Goal: Transaction & Acquisition: Purchase product/service

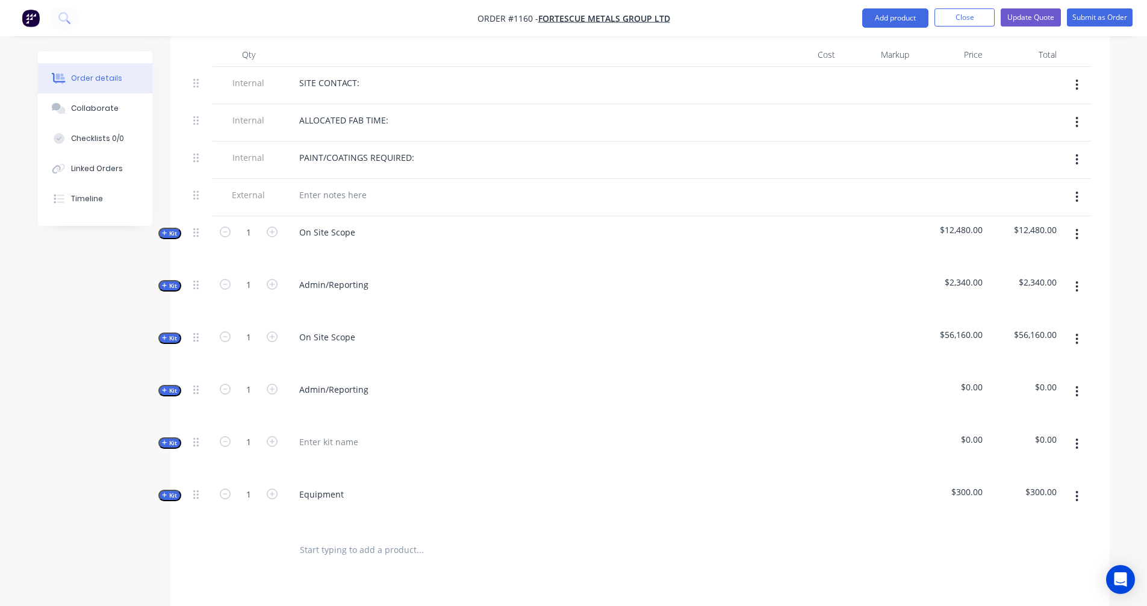
scroll to position [602, 0]
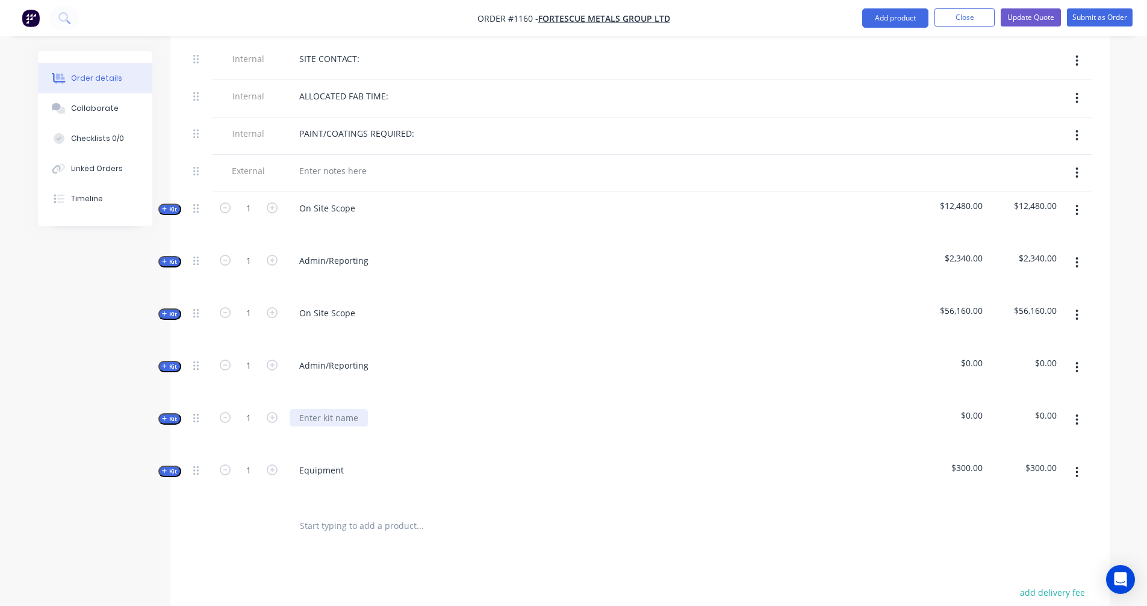
click at [342, 409] on div at bounding box center [329, 417] width 78 height 17
click at [164, 206] on icon "button" at bounding box center [164, 209] width 5 height 6
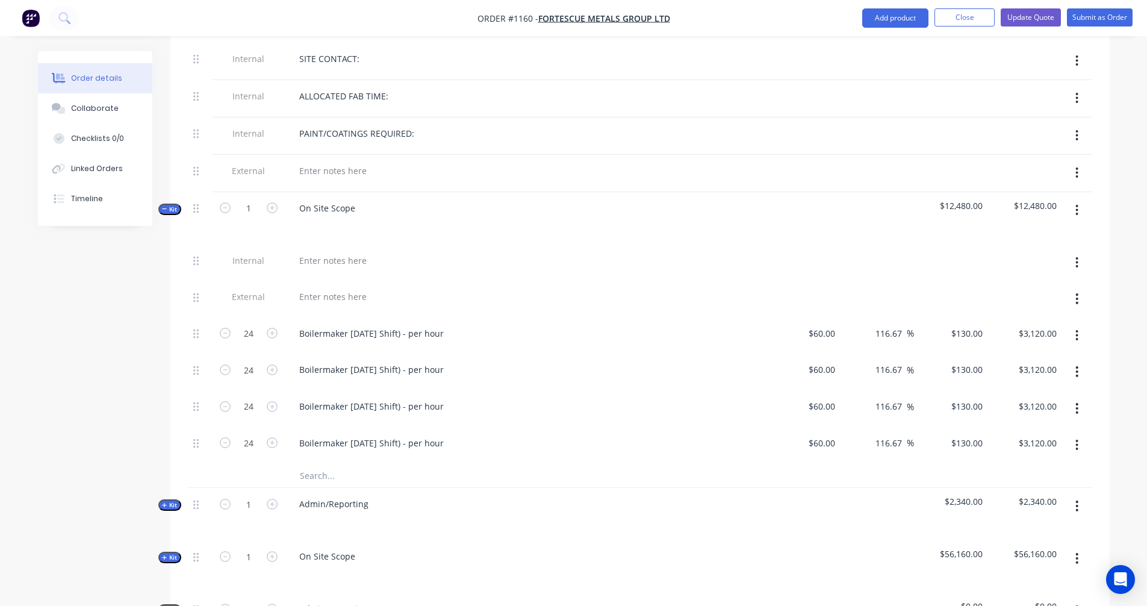
click at [164, 206] on icon "button" at bounding box center [164, 209] width 5 height 6
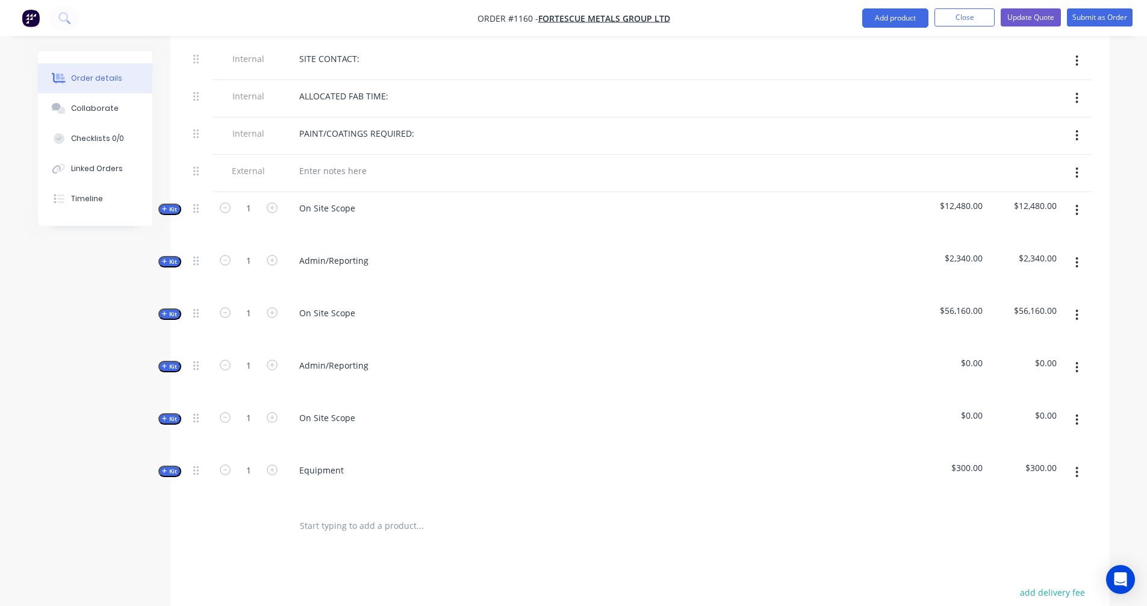
click at [1078, 204] on icon "button" at bounding box center [1076, 210] width 3 height 13
click at [1010, 305] on div "Delete" at bounding box center [1034, 313] width 93 height 17
click at [1078, 199] on button "button" at bounding box center [1077, 210] width 28 height 22
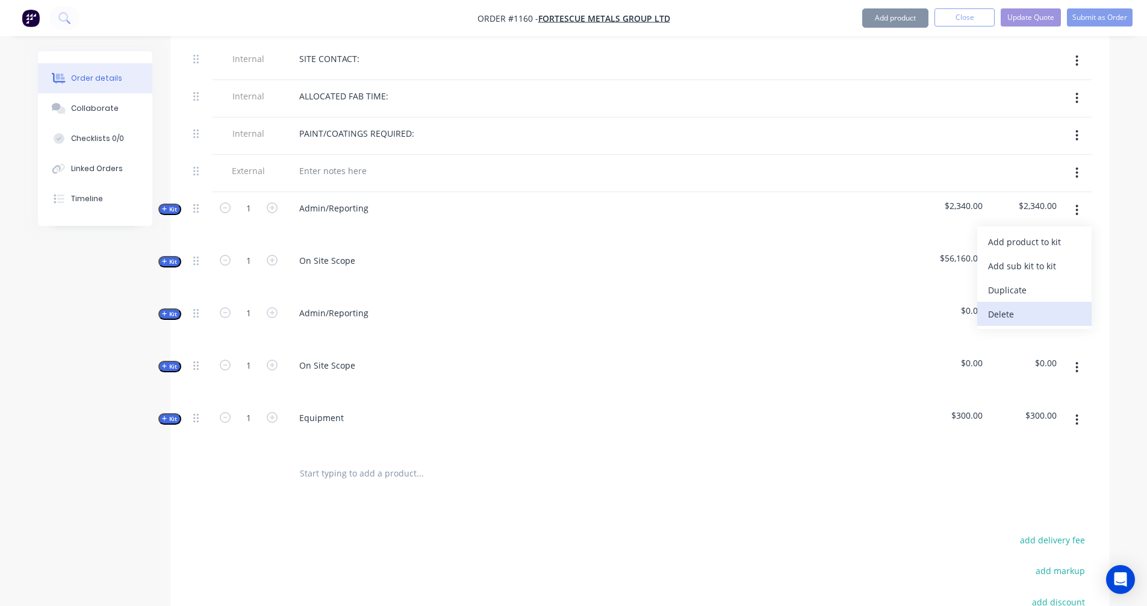
click at [1038, 302] on button "Delete" at bounding box center [1034, 314] width 114 height 24
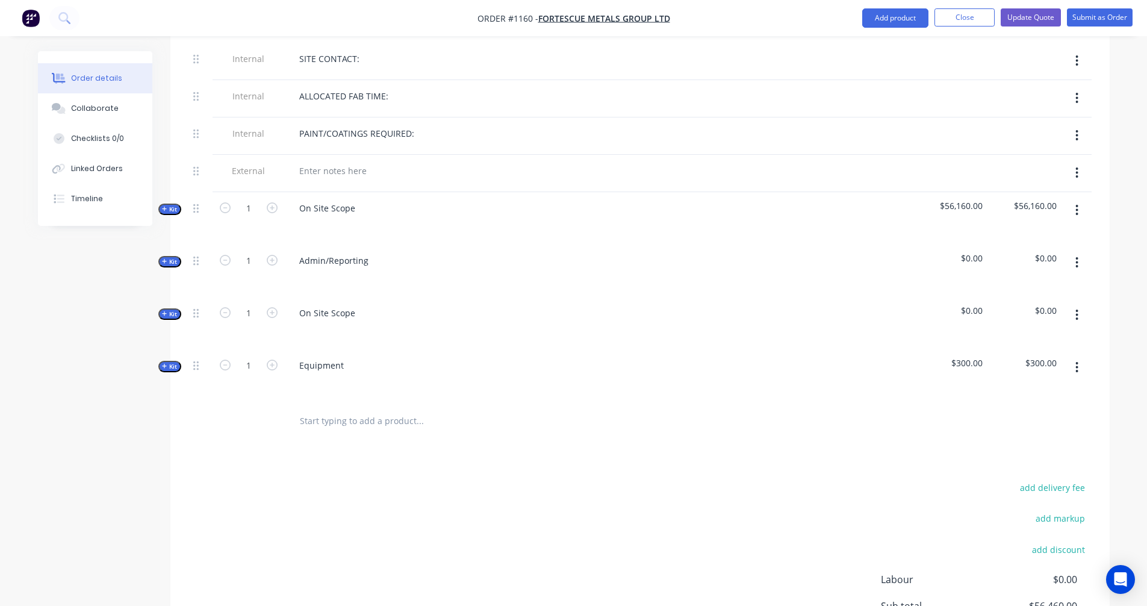
click at [1077, 205] on icon "button" at bounding box center [1077, 210] width 2 height 11
click at [1006, 326] on button "Delete" at bounding box center [1034, 338] width 114 height 24
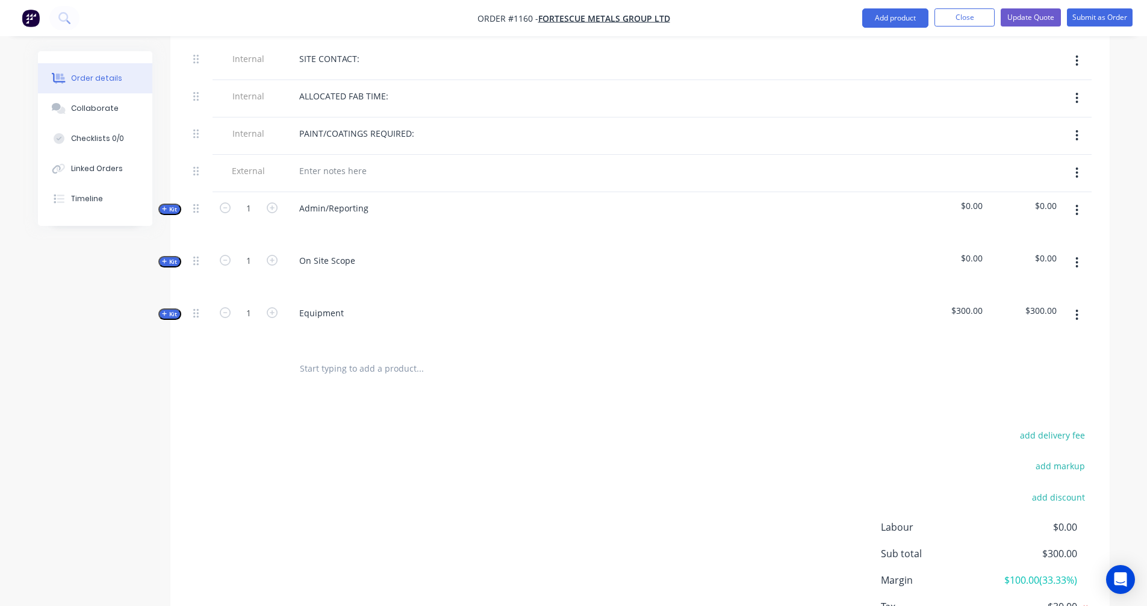
click at [168, 205] on span "Kit" at bounding box center [170, 209] width 16 height 9
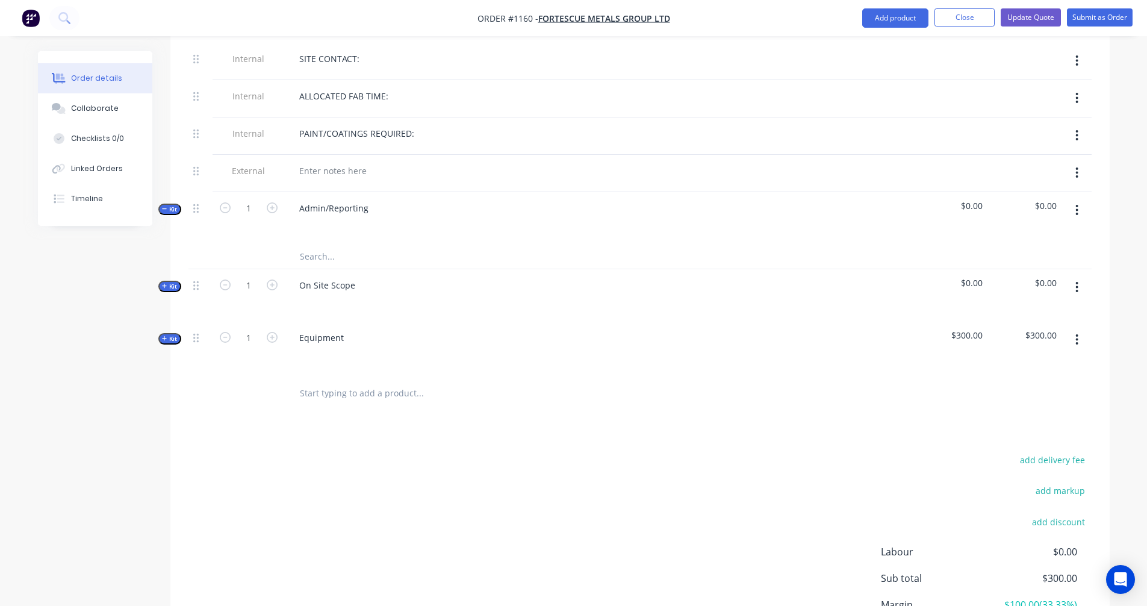
click at [306, 244] on input "text" at bounding box center [419, 256] width 241 height 24
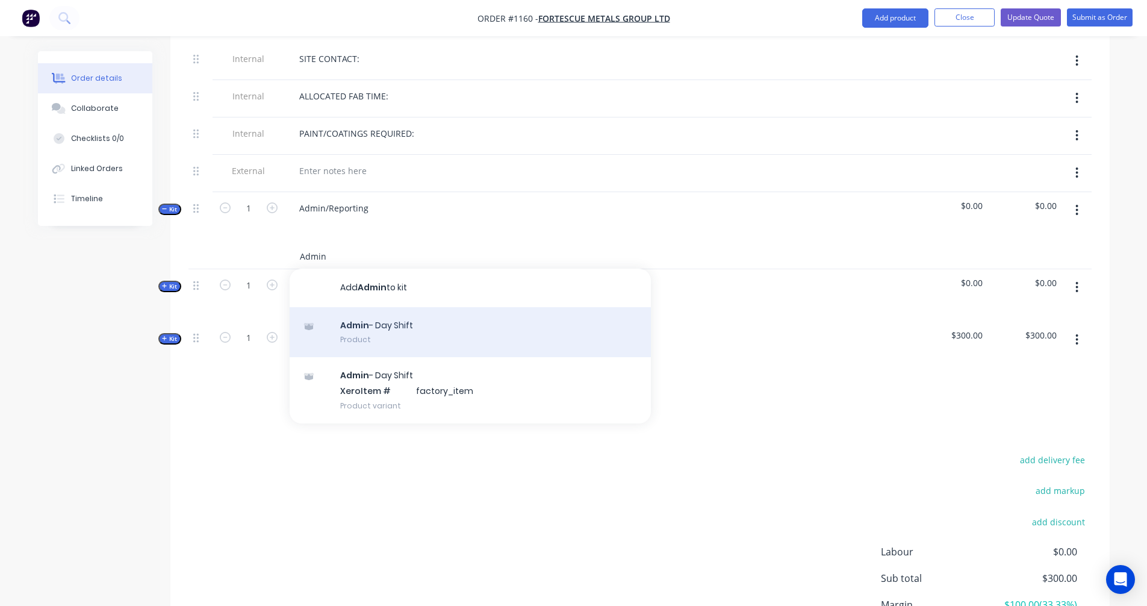
type input "Admin"
click at [388, 312] on div "Admin - Day Shift Product" at bounding box center [470, 332] width 361 height 51
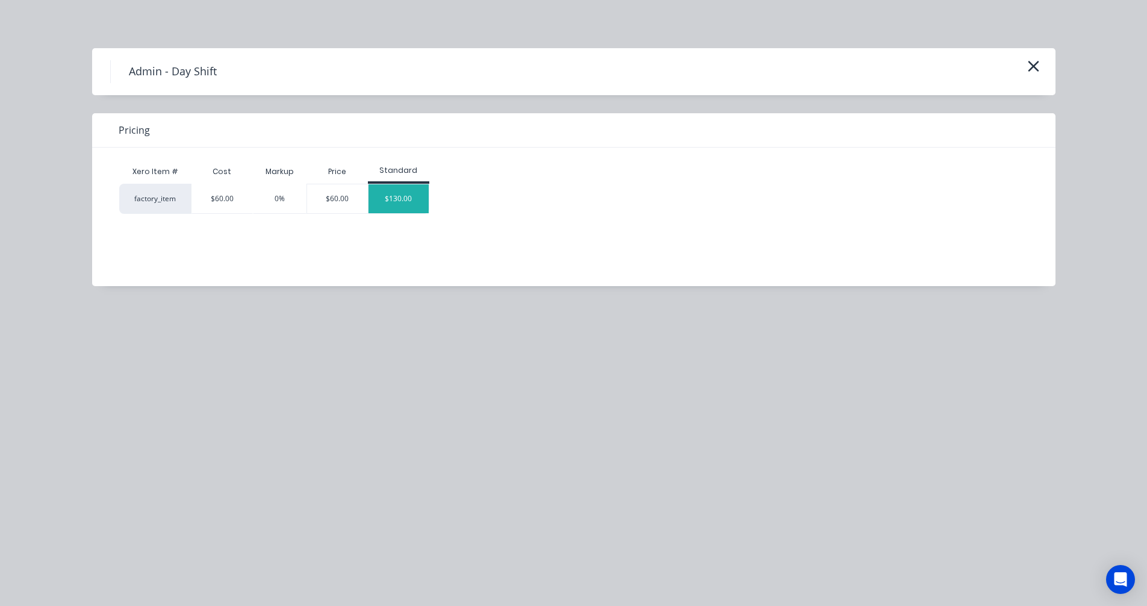
click at [393, 205] on div "$130.00" at bounding box center [398, 198] width 60 height 29
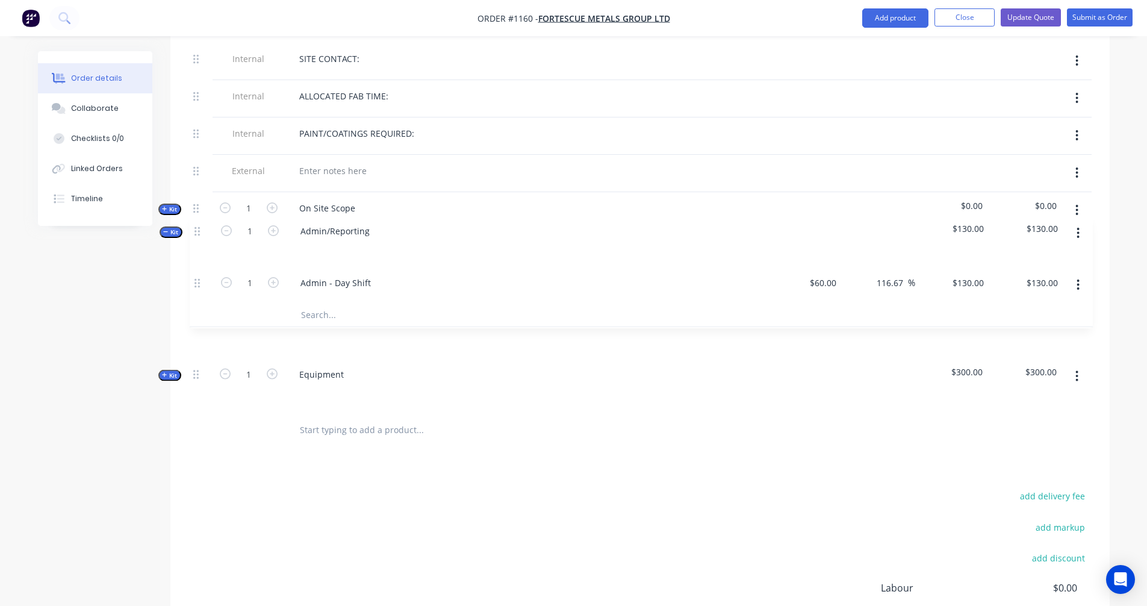
drag, startPoint x: 196, startPoint y: 178, endPoint x: 196, endPoint y: 234, distance: 55.4
click at [196, 234] on div "Internal SITE CONTACT: Internal ALLOCATED FAB TIME: Internal PAINT/COATINGS REQ…" at bounding box center [639, 227] width 903 height 368
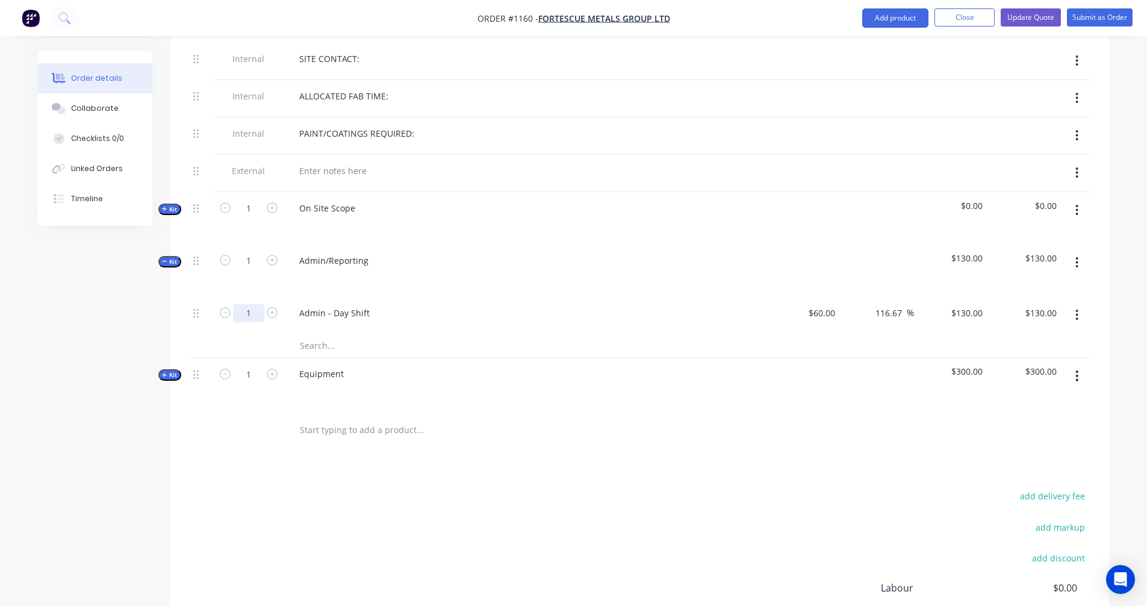
click at [251, 304] on input "1" at bounding box center [248, 313] width 31 height 18
type input "144"
type input "$18,720.00"
click at [72, 429] on div "Created by [PERSON_NAME] Created [DATE] Required [DATE] Assigned to Add team me…" at bounding box center [574, 102] width 1072 height 1307
click at [365, 304] on div "Admin - Day Shift" at bounding box center [335, 312] width 90 height 17
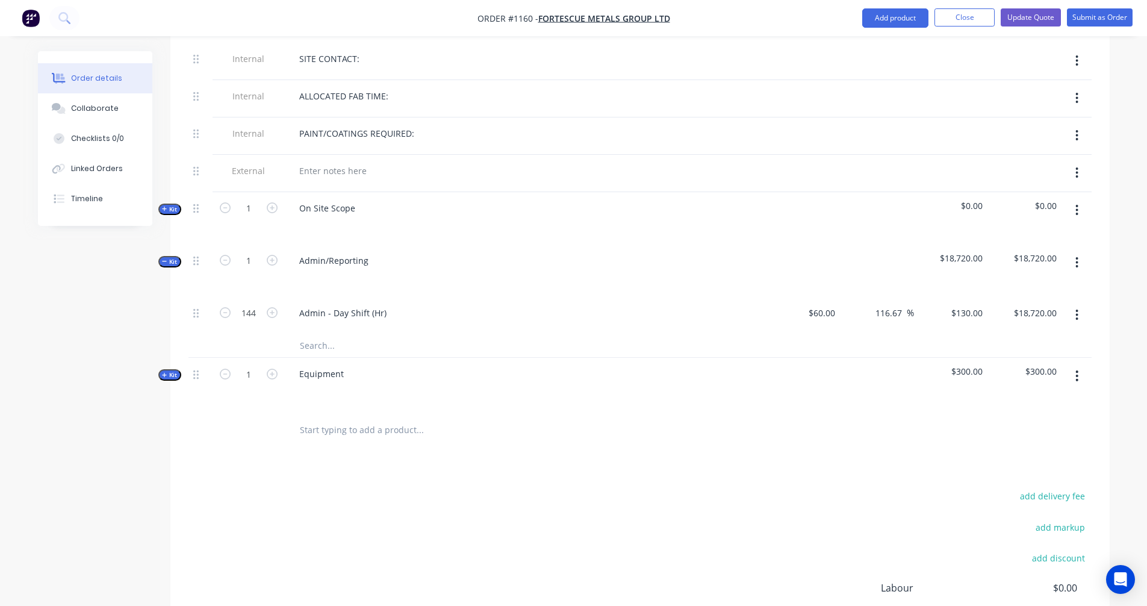
click at [169, 205] on span "Kit" at bounding box center [170, 209] width 16 height 9
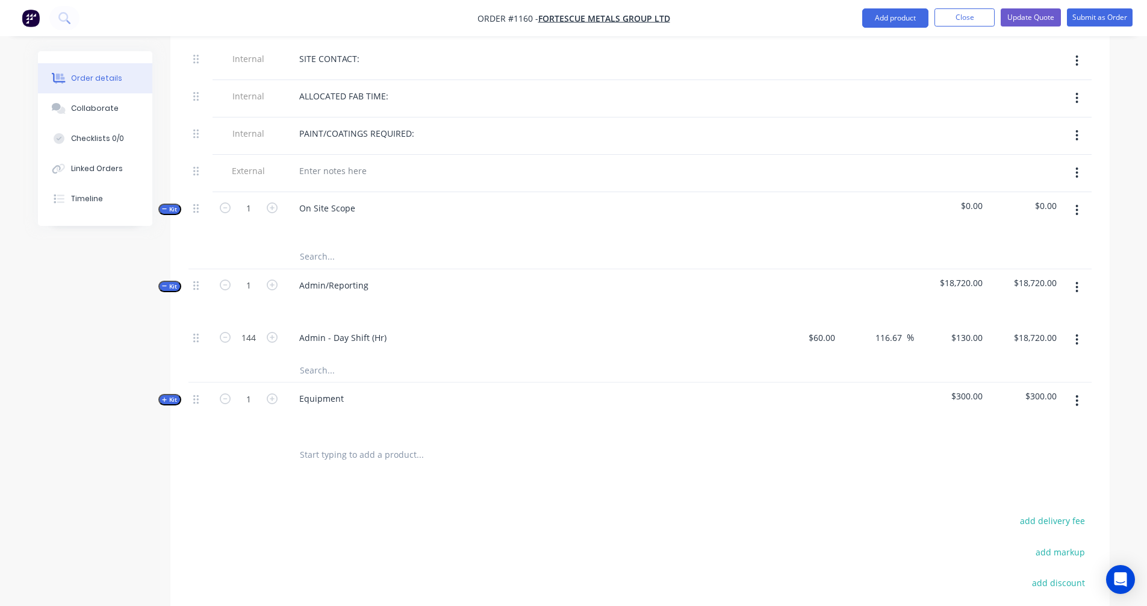
click at [324, 244] on input "text" at bounding box center [419, 256] width 241 height 24
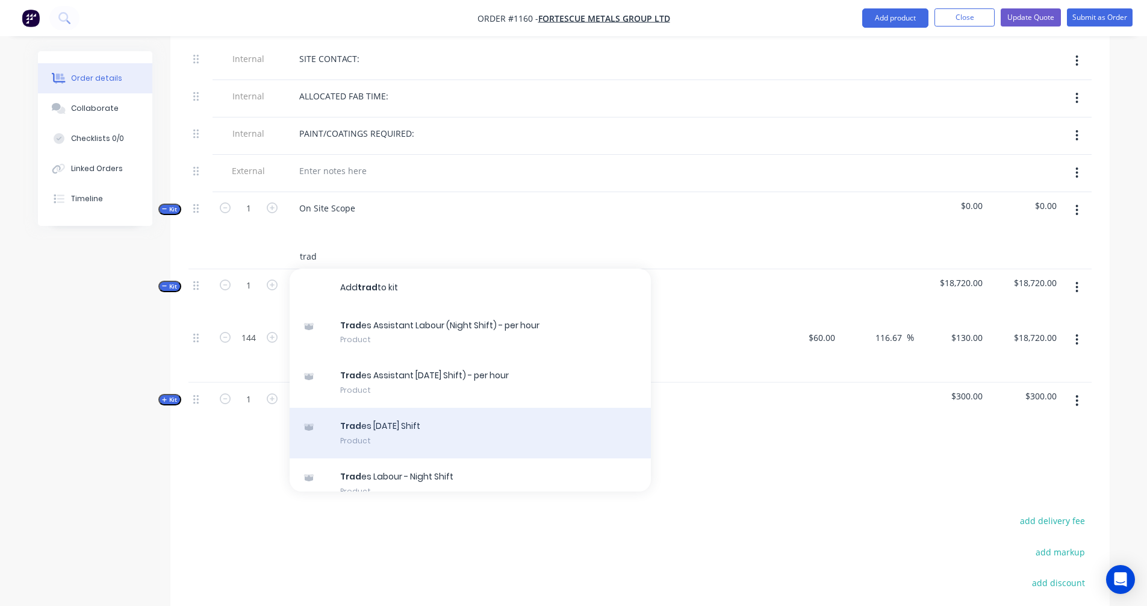
type input "trad"
click at [399, 408] on div "Trad es [DATE] Shift Product" at bounding box center [470, 433] width 361 height 51
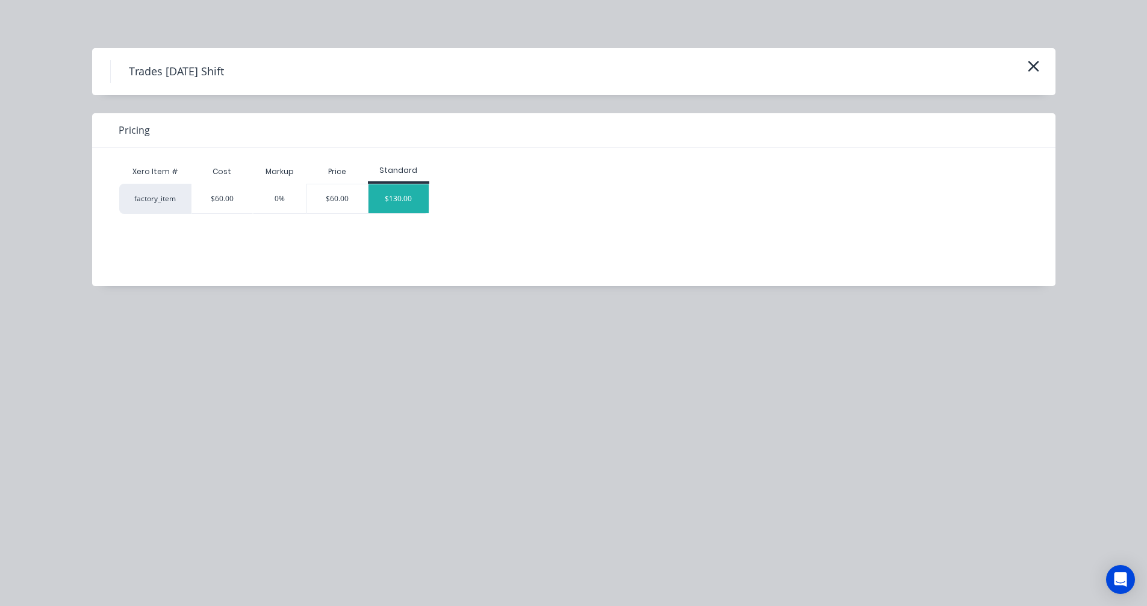
click at [402, 191] on div "$130.00" at bounding box center [398, 198] width 60 height 29
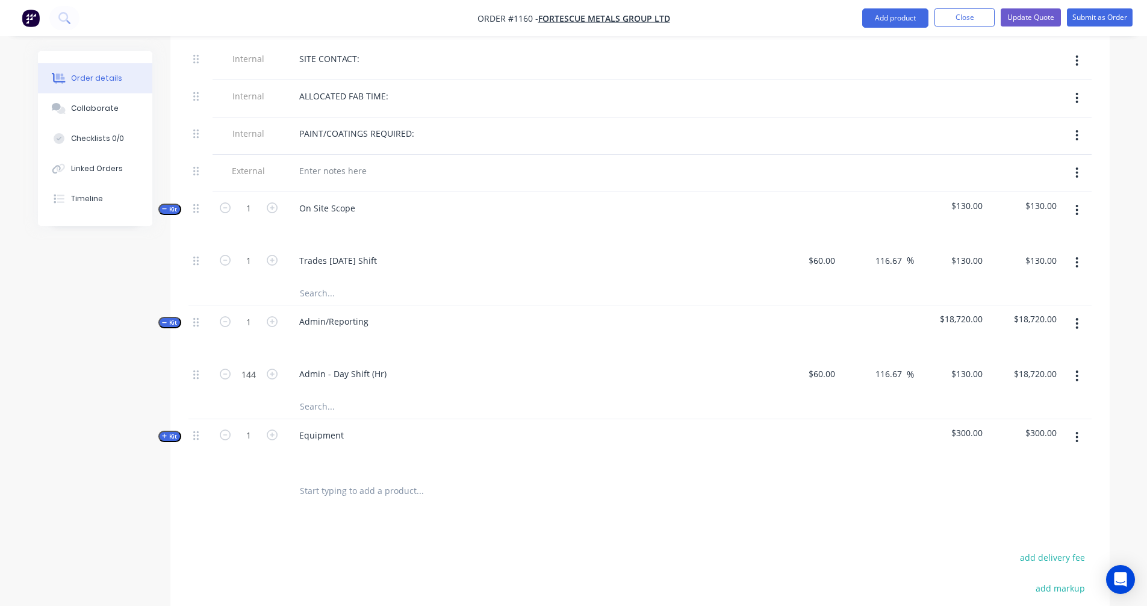
click at [1072, 252] on button "button" at bounding box center [1077, 263] width 28 height 22
click at [1013, 285] on div "Duplicate" at bounding box center [1034, 293] width 93 height 17
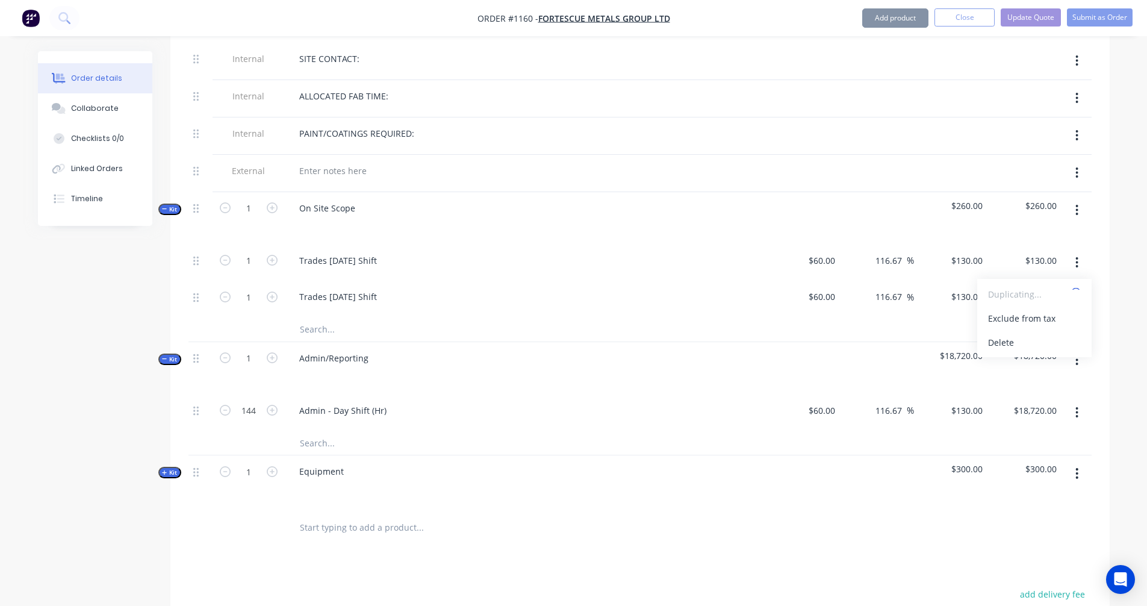
click at [1078, 257] on icon "button" at bounding box center [1077, 262] width 2 height 11
click at [1078, 256] on icon "button" at bounding box center [1076, 262] width 3 height 13
click at [1016, 285] on div "Duplicate" at bounding box center [1034, 293] width 93 height 17
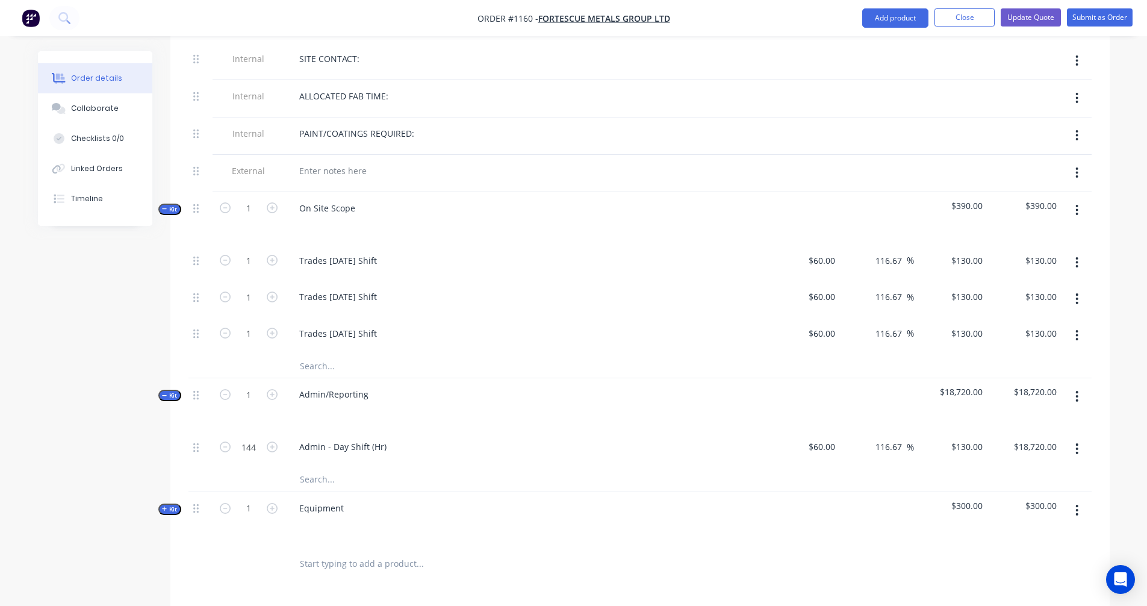
click at [1078, 256] on icon "button" at bounding box center [1076, 262] width 3 height 13
click at [1012, 285] on div "Duplicate" at bounding box center [1034, 293] width 93 height 17
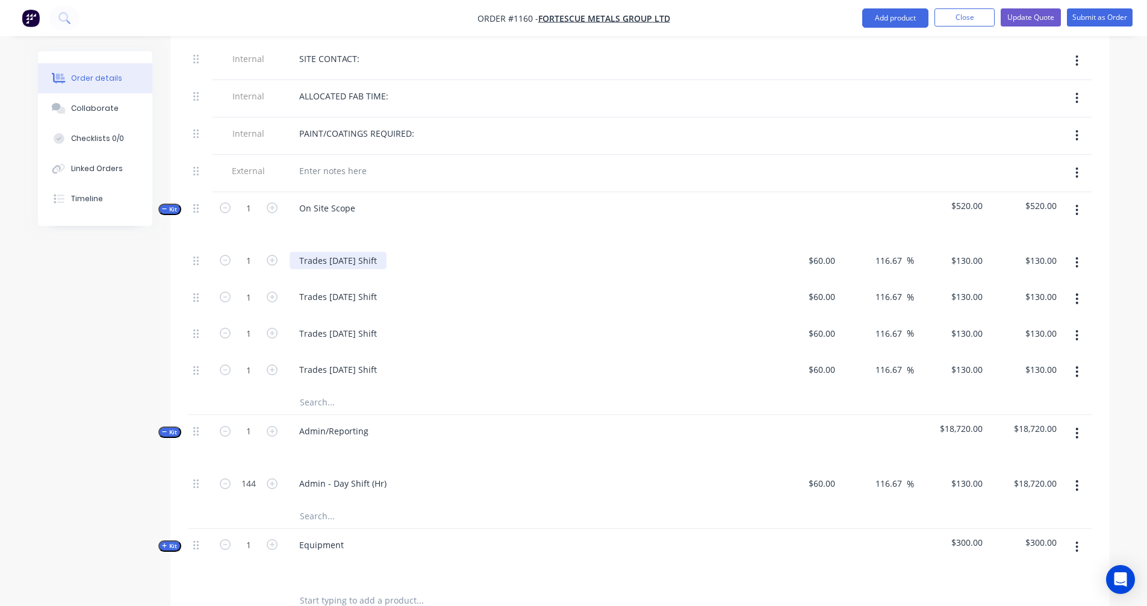
click at [387, 252] on div "Trades [DATE] Shift" at bounding box center [338, 260] width 97 height 17
click at [387, 288] on div "Trades [DATE] Shift" at bounding box center [338, 296] width 97 height 17
click at [387, 325] on div "Trades [DATE] Shift" at bounding box center [338, 333] width 97 height 17
click at [387, 361] on div "Trades [DATE] Shift" at bounding box center [338, 369] width 97 height 17
click at [250, 252] on input "1" at bounding box center [248, 261] width 31 height 18
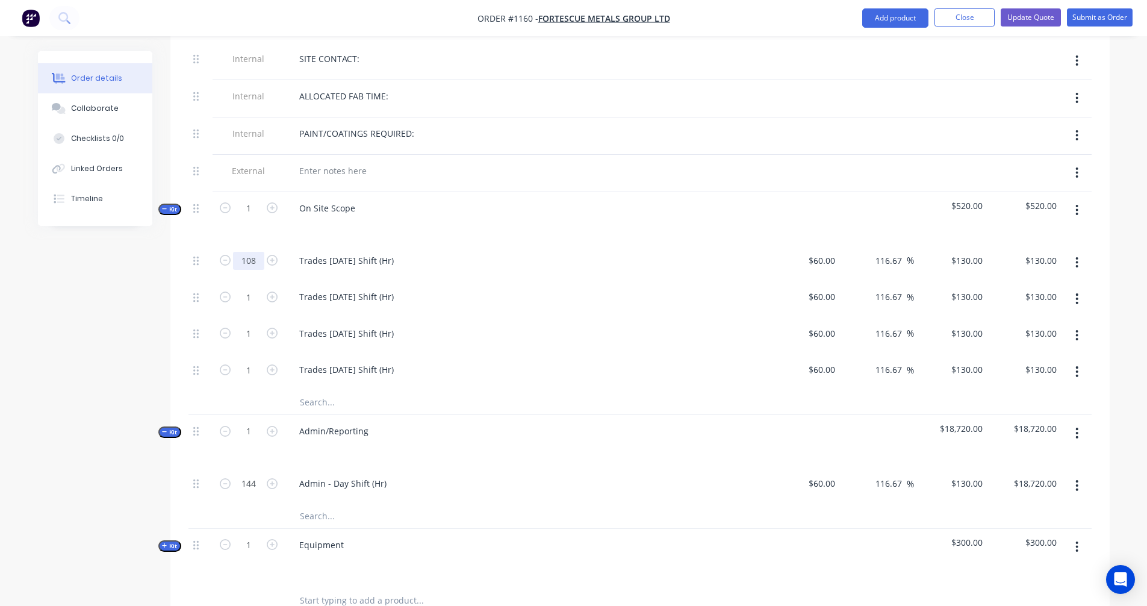
type input "108"
type input "$14,040.00"
click at [253, 288] on input "1" at bounding box center [248, 297] width 31 height 18
type input "108"
type input "$14,040.00"
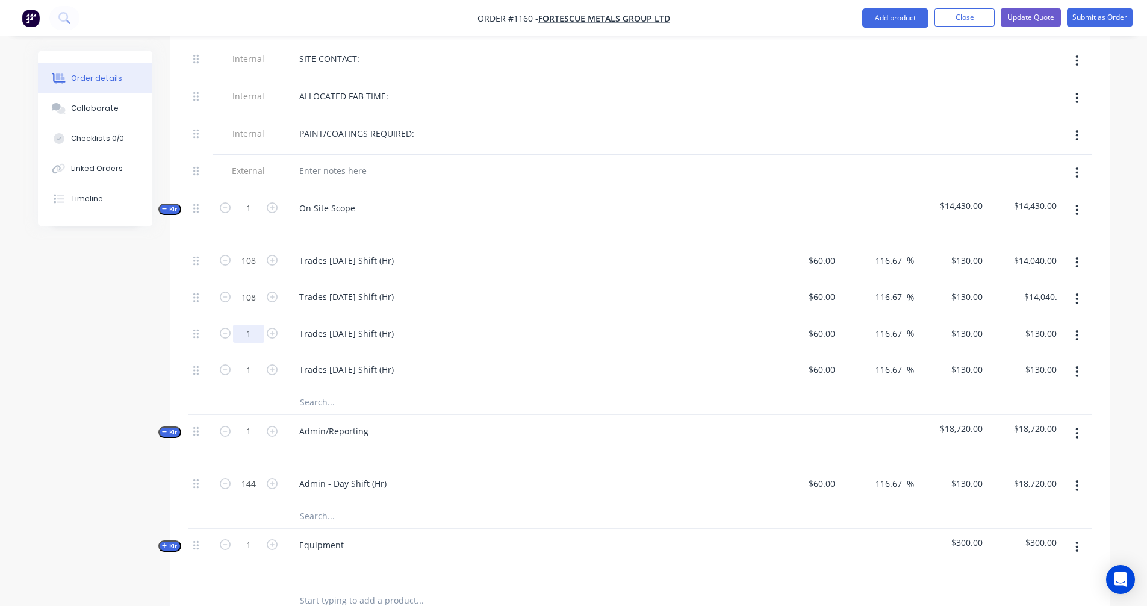
click at [249, 325] on input "1" at bounding box center [248, 334] width 31 height 18
type input "108"
type input "$14,040.00"
click at [245, 361] on input "1" at bounding box center [248, 370] width 31 height 18
type input "108"
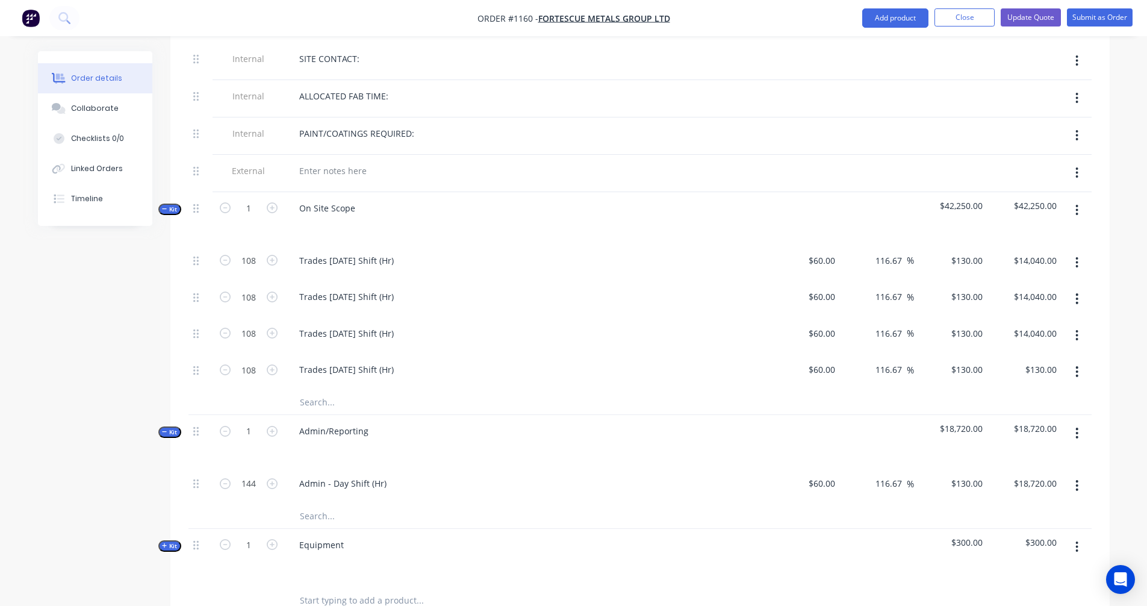
type input "$14,040.00"
click at [89, 341] on div "Created by [PERSON_NAME] Created [DATE] Required [DATE] Assigned to Add team me…" at bounding box center [574, 188] width 1072 height 1478
click at [167, 541] on span "Kit" at bounding box center [170, 545] width 16 height 9
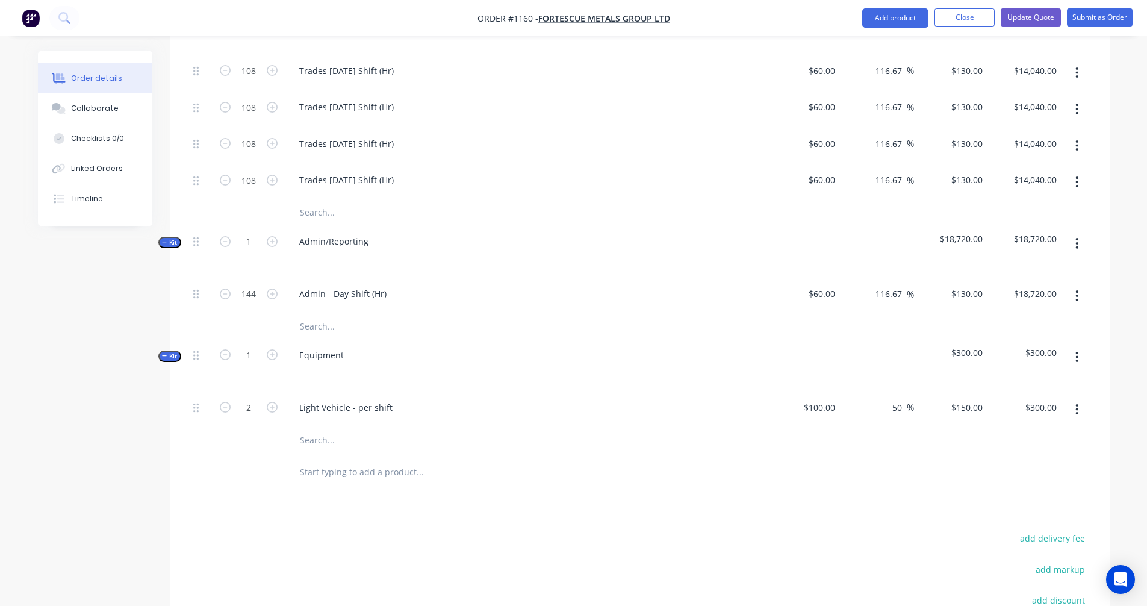
scroll to position [769, 0]
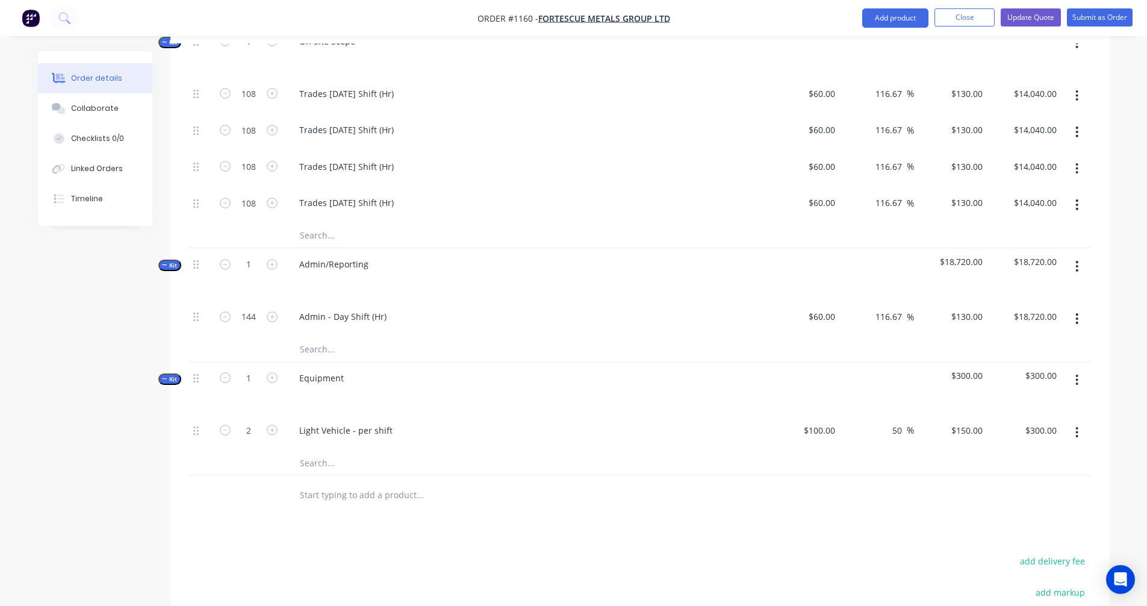
click at [1078, 373] on icon "button" at bounding box center [1076, 379] width 3 height 13
click at [1014, 475] on div "Delete" at bounding box center [1034, 483] width 93 height 17
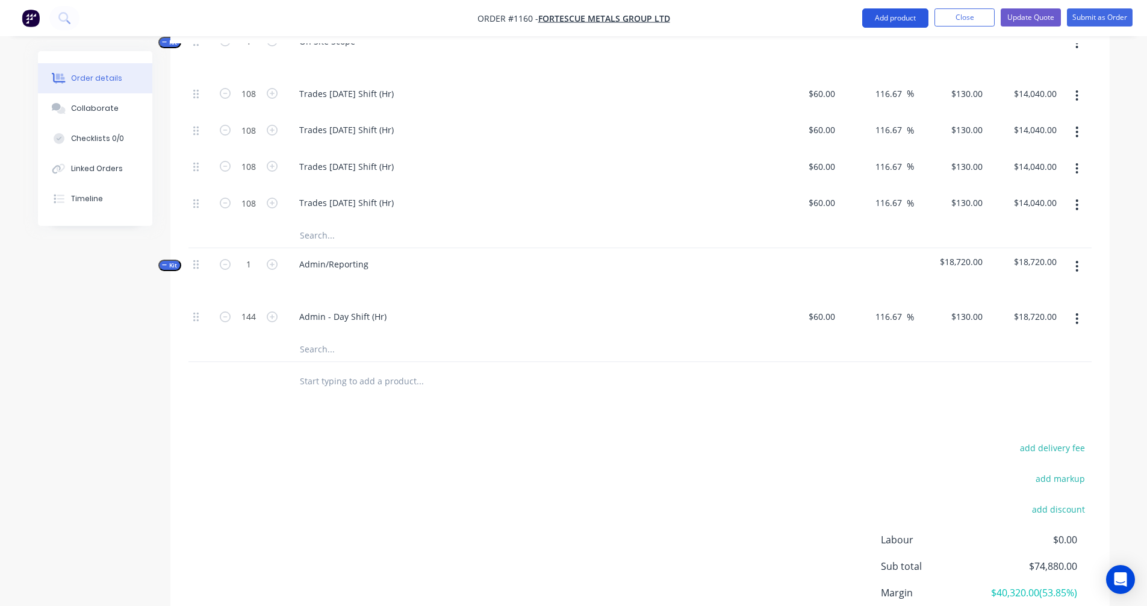
click at [913, 19] on button "Add product" at bounding box center [895, 17] width 66 height 19
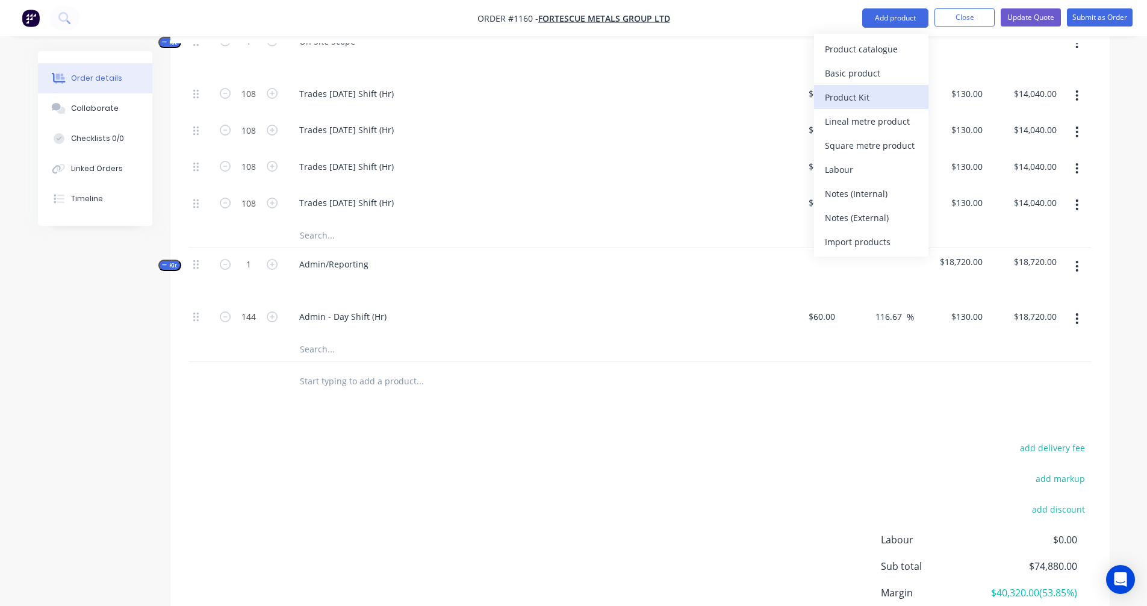
click at [853, 93] on div "Product Kit" at bounding box center [871, 97] width 93 height 17
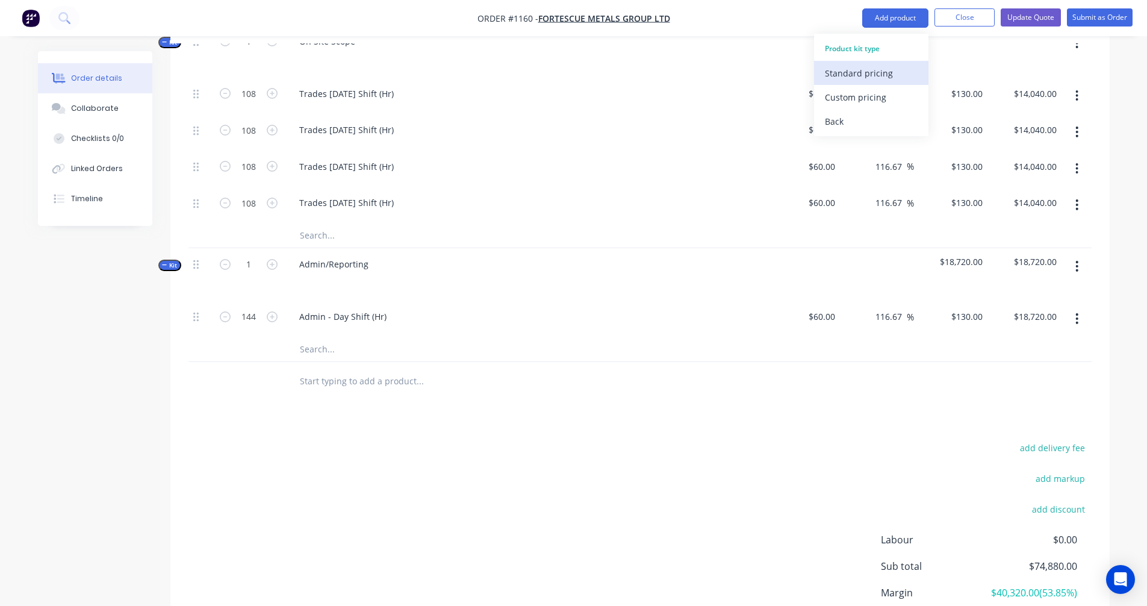
click at [865, 75] on div "Standard pricing" at bounding box center [871, 72] width 93 height 17
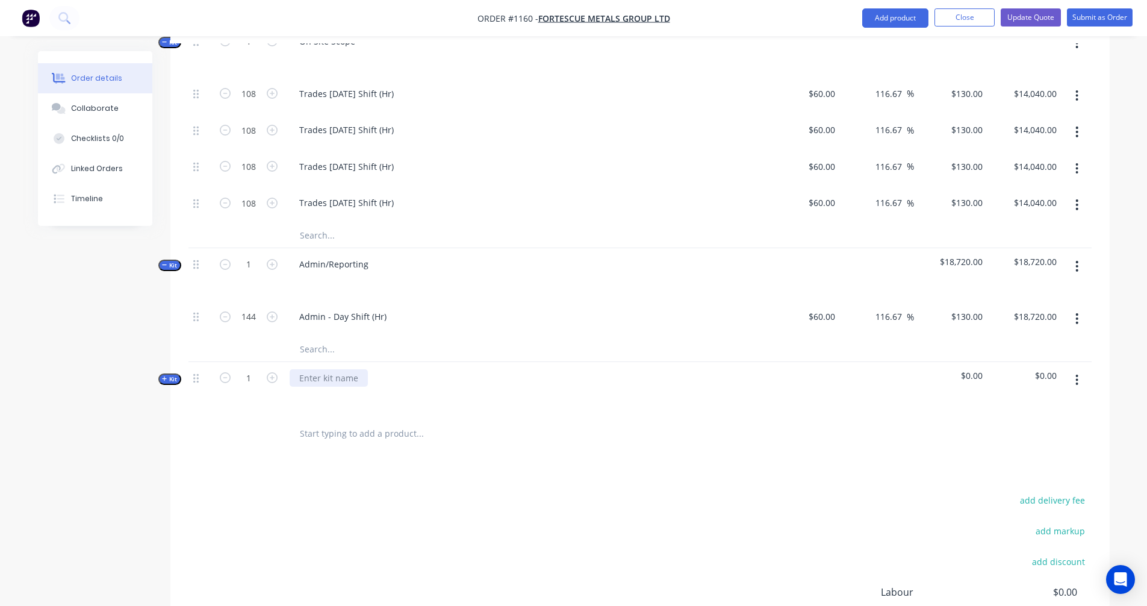
click at [364, 369] on div at bounding box center [329, 377] width 78 height 17
click at [166, 376] on icon "button" at bounding box center [164, 379] width 5 height 6
click at [314, 414] on input "text" at bounding box center [419, 426] width 241 height 24
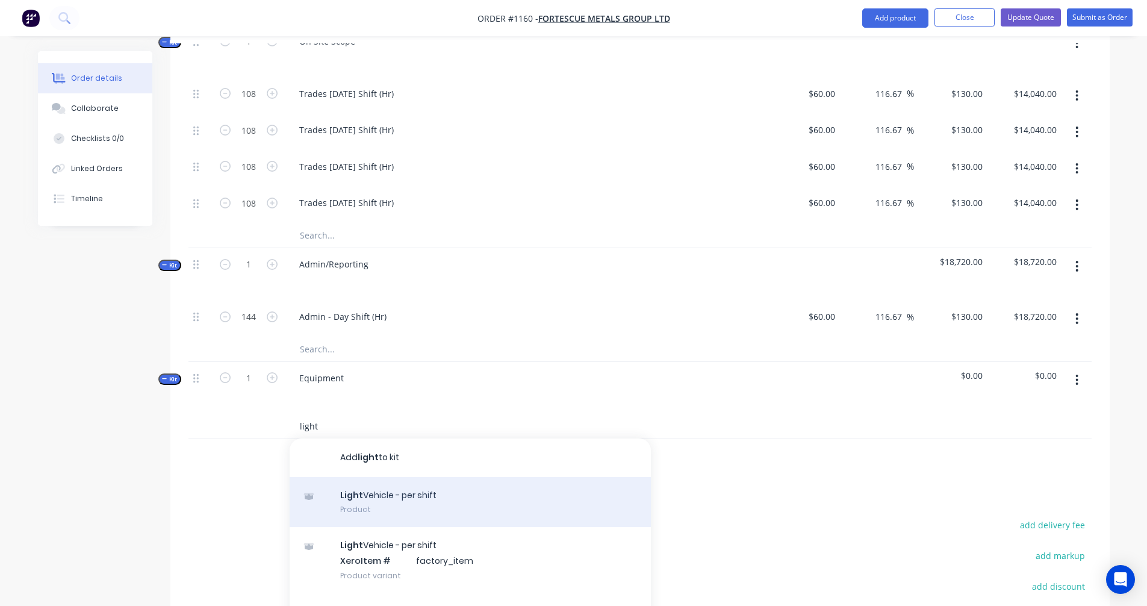
type input "light"
click at [456, 477] on div "Light Vehicle - per shift Product" at bounding box center [470, 502] width 361 height 51
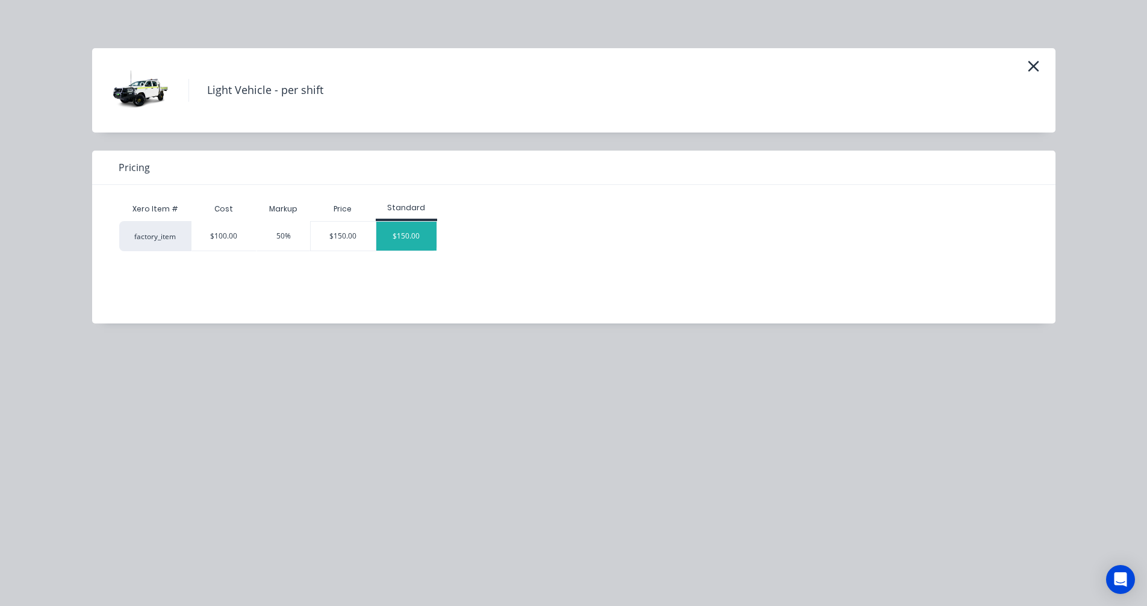
click at [412, 242] on div "$150.00" at bounding box center [406, 236] width 60 height 29
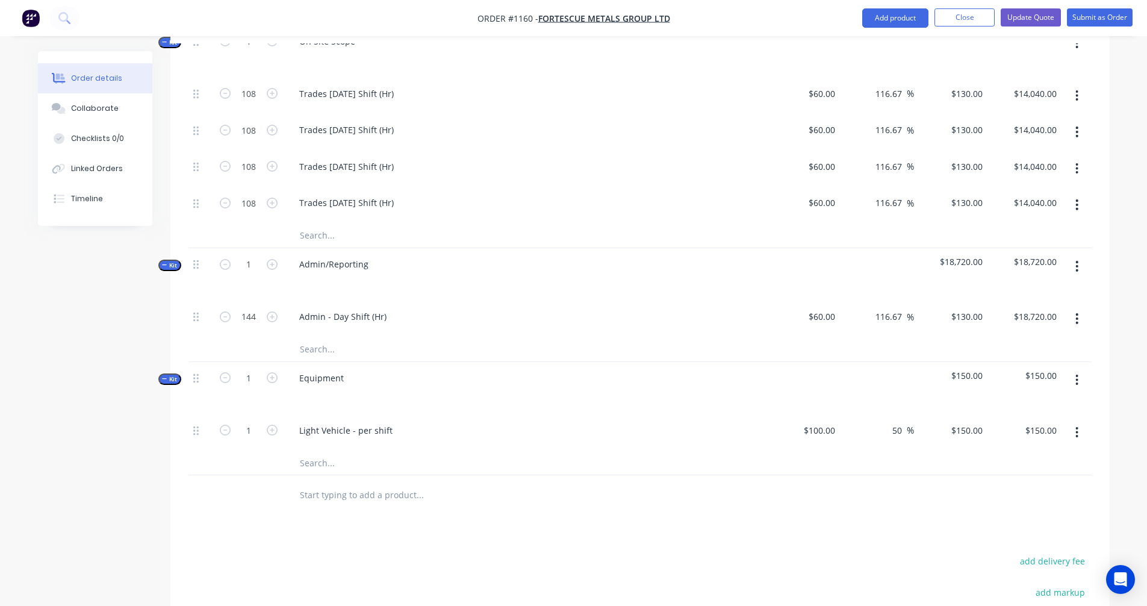
click at [1078, 426] on icon "button" at bounding box center [1076, 432] width 3 height 13
click at [1030, 455] on div "Duplicate" at bounding box center [1034, 463] width 93 height 17
click at [256, 421] on input "1" at bounding box center [248, 430] width 31 height 18
type input "9"
type input "$1,350.00"
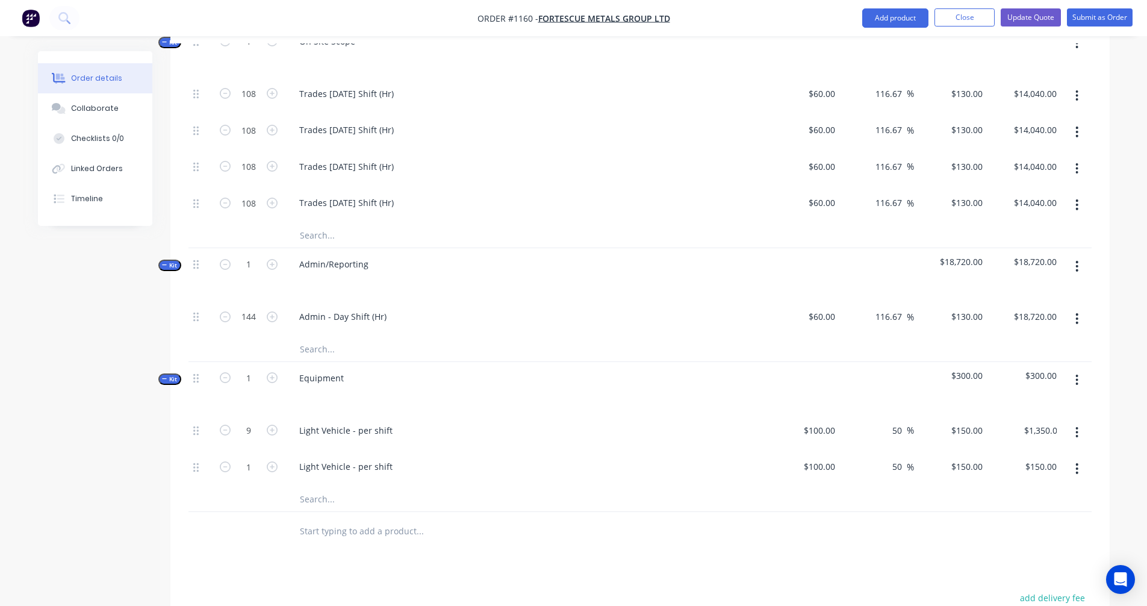
click at [157, 440] on div "Created by [PERSON_NAME] Created [DATE] Required [DATE] Assigned to Add team me…" at bounding box center [574, 70] width 1072 height 1576
click at [246, 458] on input "1" at bounding box center [248, 467] width 31 height 18
type input "9"
type input "$1,350.00"
click at [34, 430] on div "Order details Collaborate Checklists 0/0 Linked Orders Timeline Order details C…" at bounding box center [574, 70] width 1096 height 1576
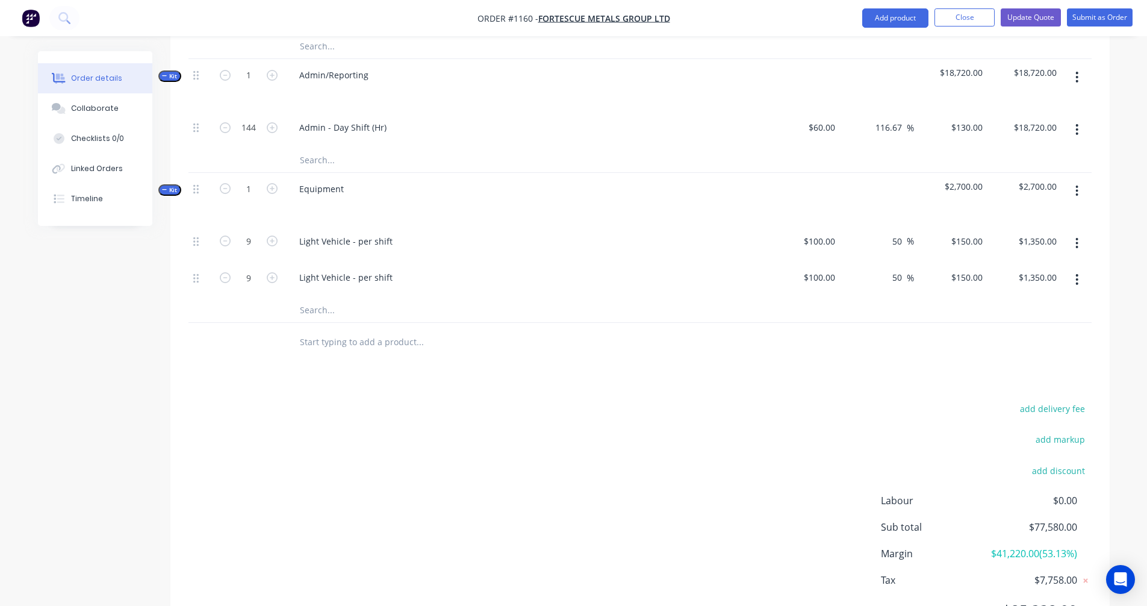
scroll to position [1006, 0]
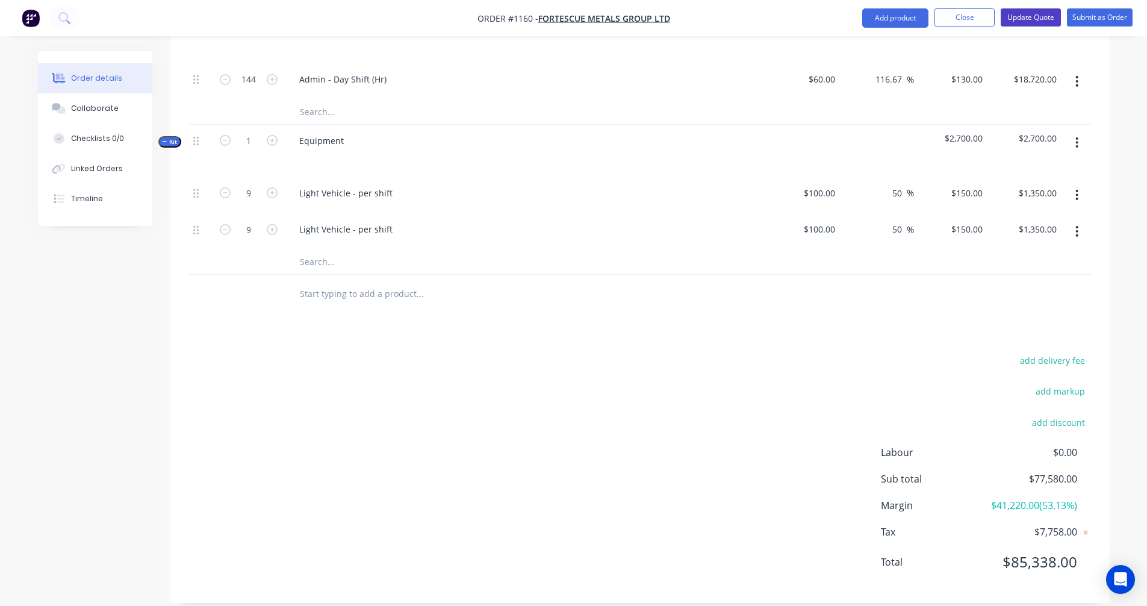
click at [1014, 19] on button "Update Quote" at bounding box center [1031, 17] width 60 height 18
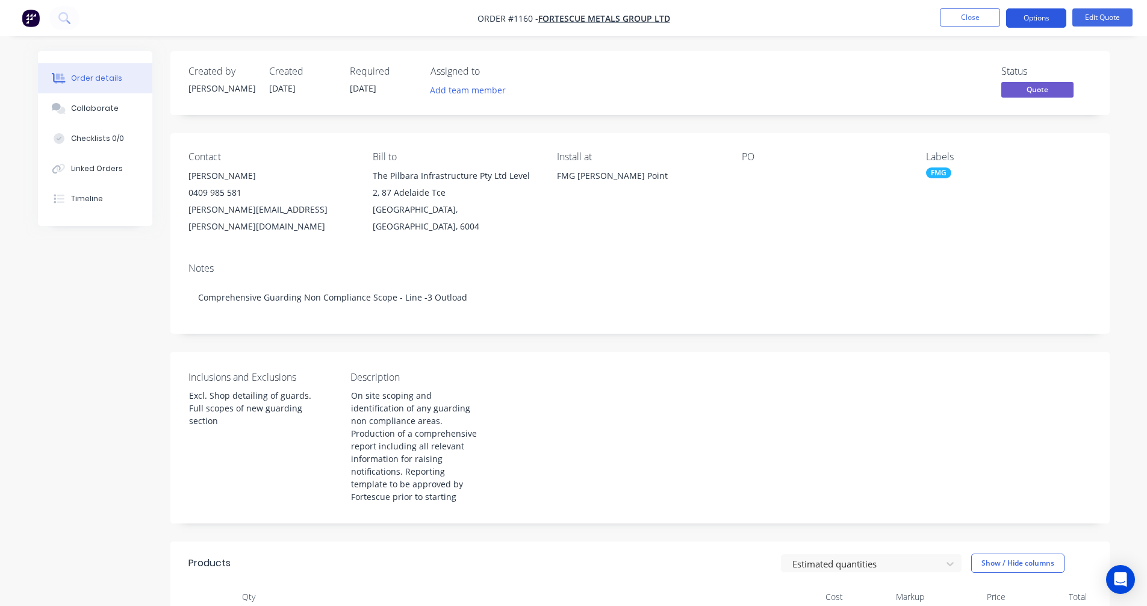
click at [1027, 17] on button "Options" at bounding box center [1036, 17] width 60 height 19
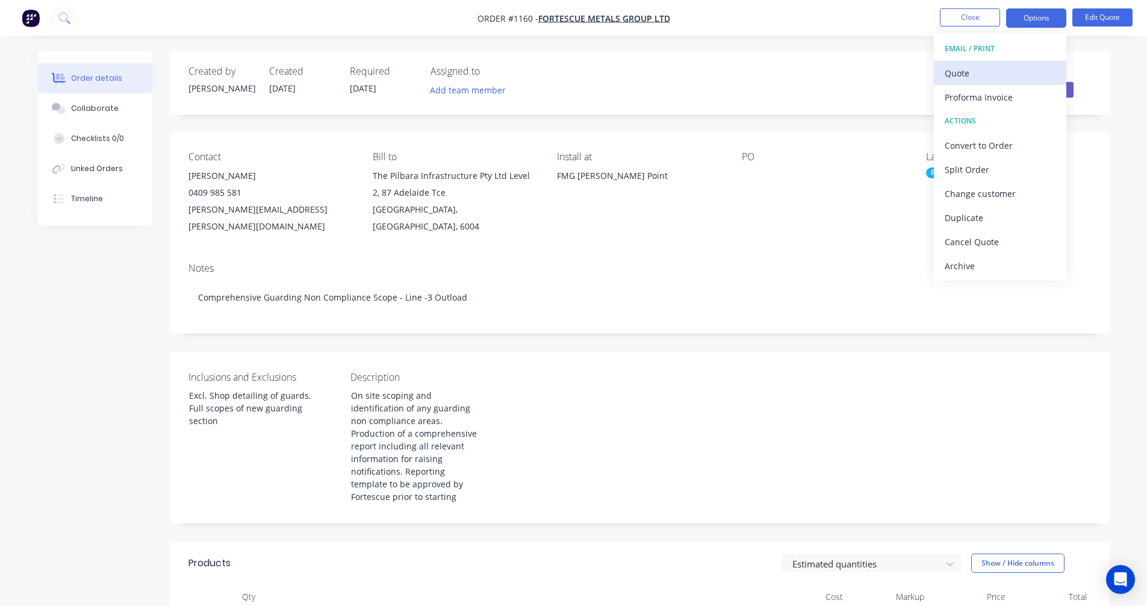
click at [968, 71] on div "Quote" at bounding box center [1000, 72] width 111 height 17
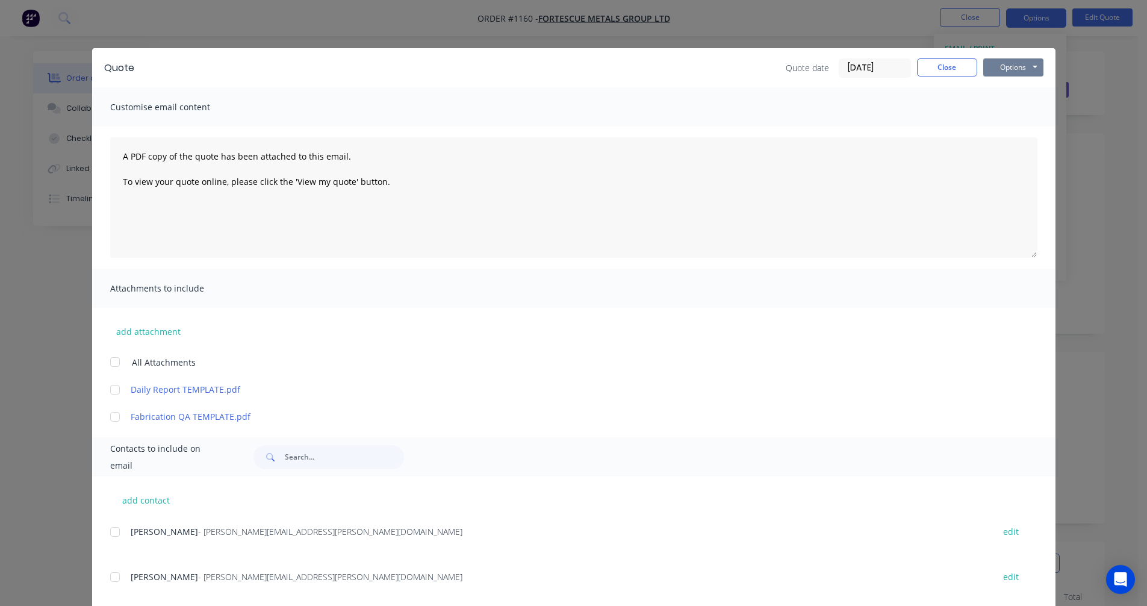
click at [1006, 64] on button "Options" at bounding box center [1013, 67] width 60 height 18
click at [1004, 92] on button "Preview" at bounding box center [1021, 89] width 77 height 20
click at [936, 61] on button "Close" at bounding box center [947, 67] width 60 height 18
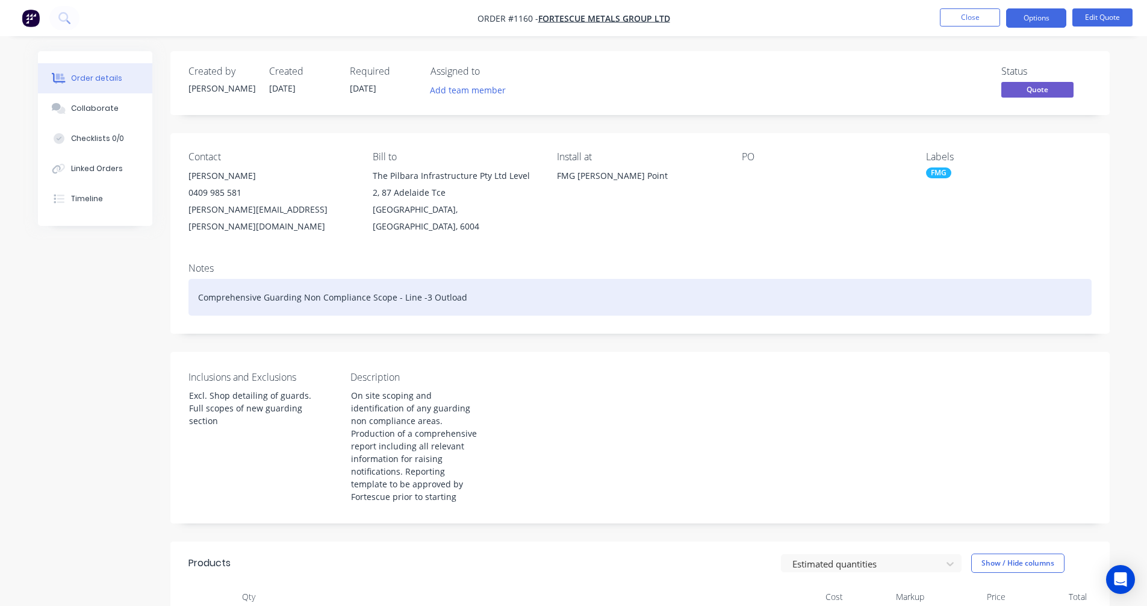
click at [419, 281] on div "Comprehensive Guarding Non Compliance Scope - Line -3 Outload" at bounding box center [639, 297] width 903 height 37
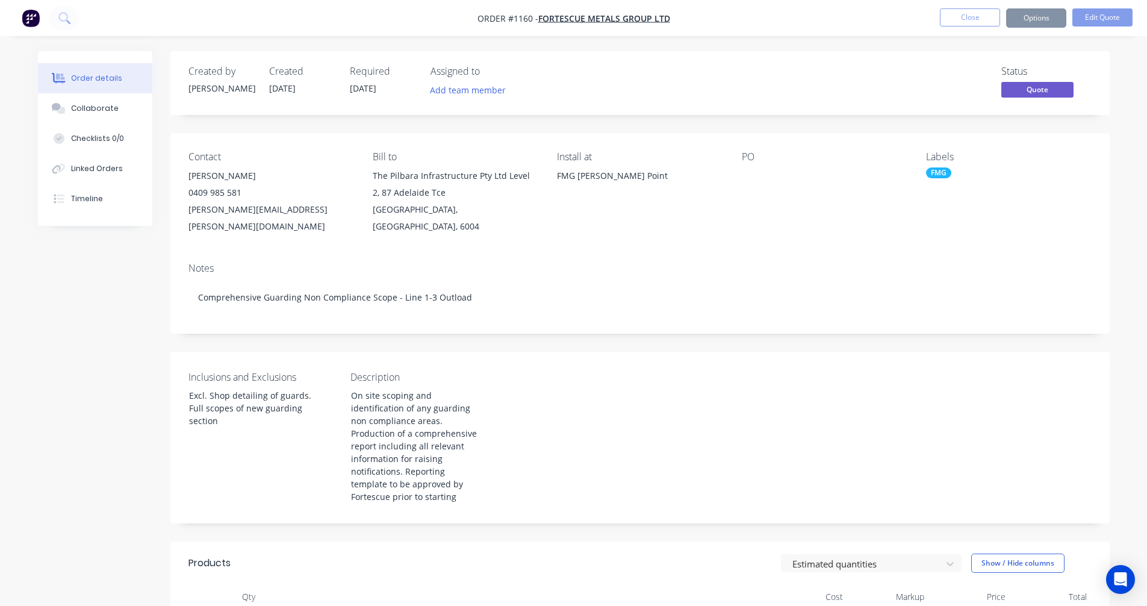
click at [531, 311] on div "Notes Comprehensive Guarding Non Compliance Scope - Line 1-3 Outload" at bounding box center [639, 293] width 939 height 81
click at [1019, 19] on button "Options" at bounding box center [1036, 17] width 60 height 19
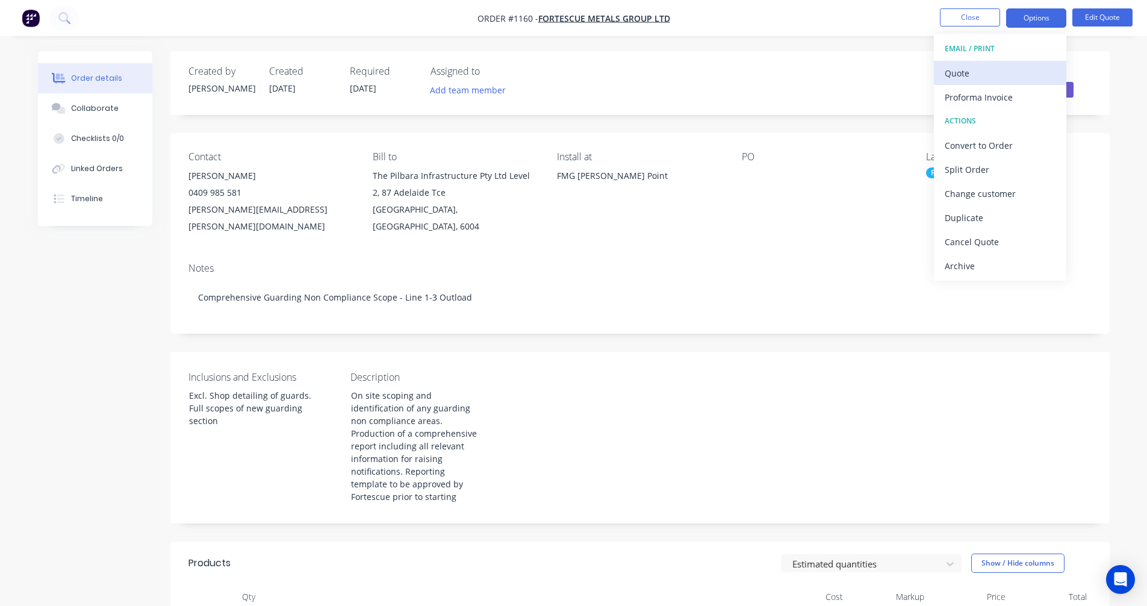
click at [977, 73] on div "Quote" at bounding box center [1000, 72] width 111 height 17
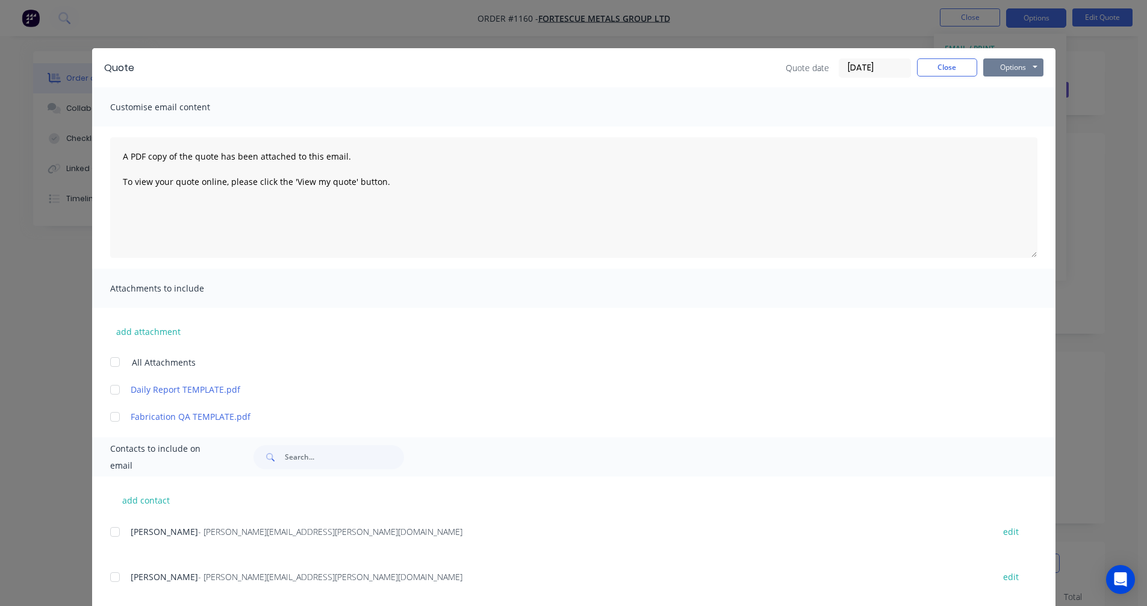
click at [999, 64] on button "Options" at bounding box center [1013, 67] width 60 height 18
click at [1014, 84] on button "Preview" at bounding box center [1021, 89] width 77 height 20
click at [1015, 69] on button "Options" at bounding box center [1013, 67] width 60 height 18
click at [1009, 87] on button "Preview" at bounding box center [1021, 89] width 77 height 20
click at [1079, 96] on div "Quote Quote date [DATE] Close Options Preview Print Email Customise email conte…" at bounding box center [573, 303] width 1147 height 606
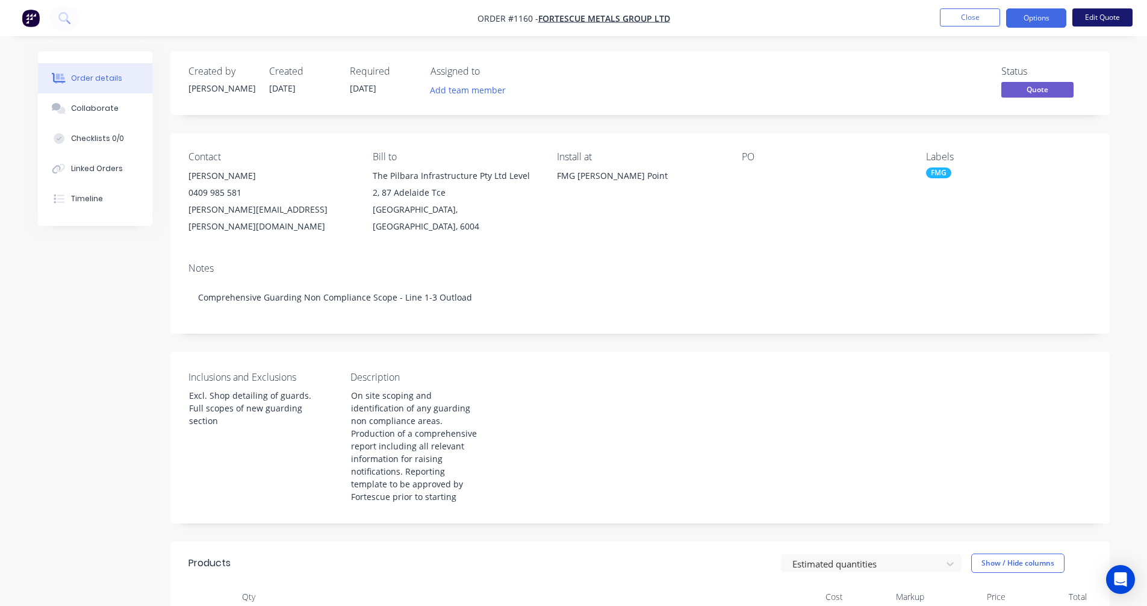
click at [1094, 19] on button "Edit Quote" at bounding box center [1102, 17] width 60 height 18
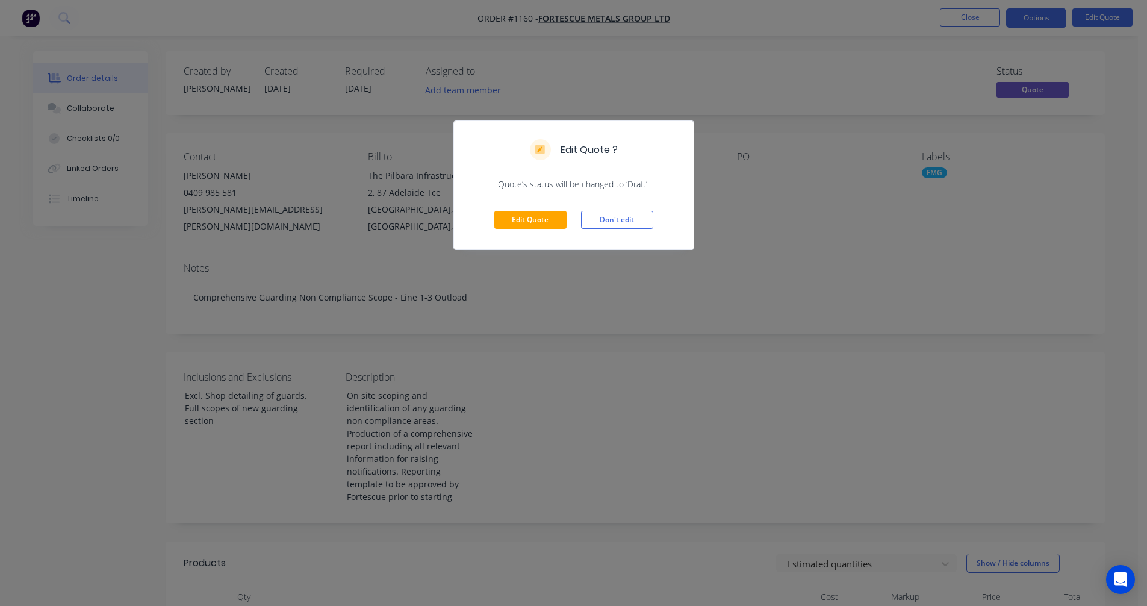
drag, startPoint x: 798, startPoint y: 303, endPoint x: 816, endPoint y: 282, distance: 27.8
click at [798, 302] on div "Edit Quote ? Quote’s status will be changed to ‘Draft’. Edit Quote Don't edit" at bounding box center [573, 303] width 1147 height 606
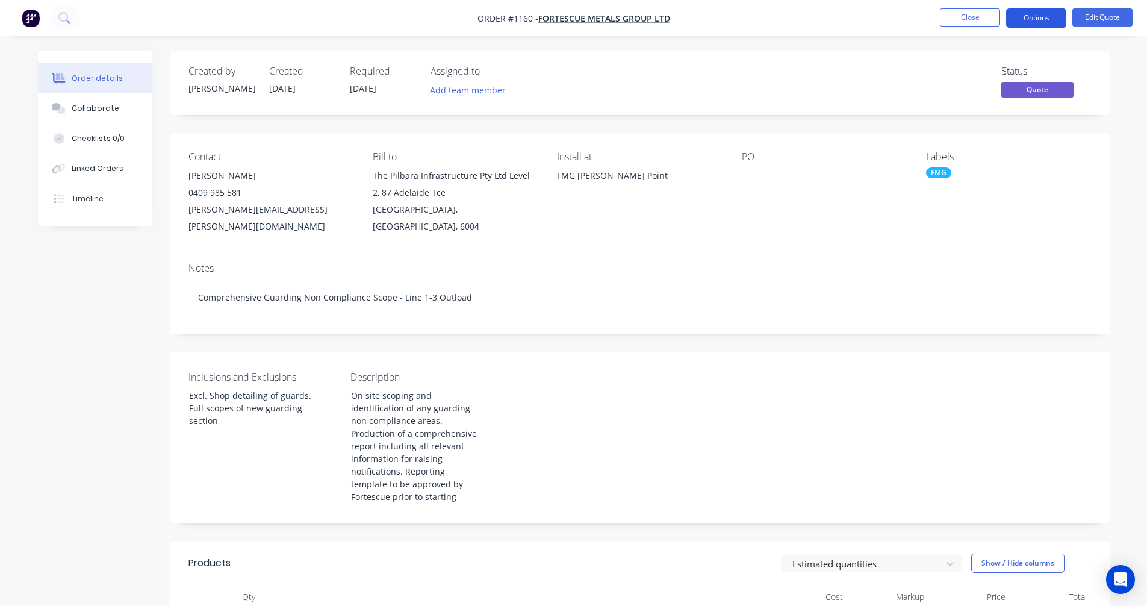
click at [1043, 18] on button "Options" at bounding box center [1036, 17] width 60 height 19
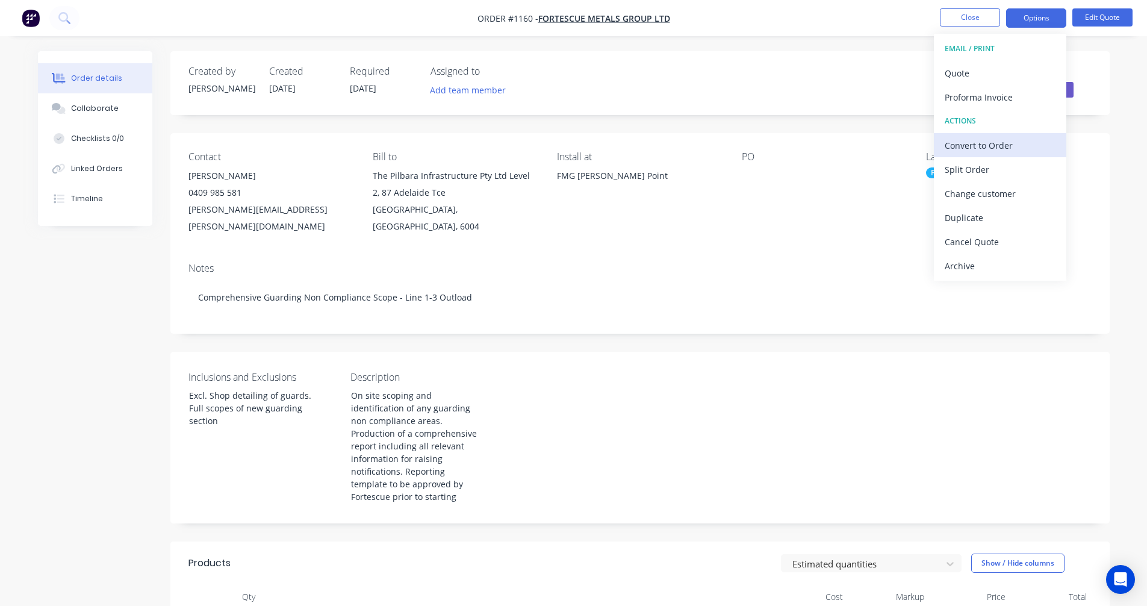
click at [999, 148] on div "Convert to Order" at bounding box center [1000, 145] width 111 height 17
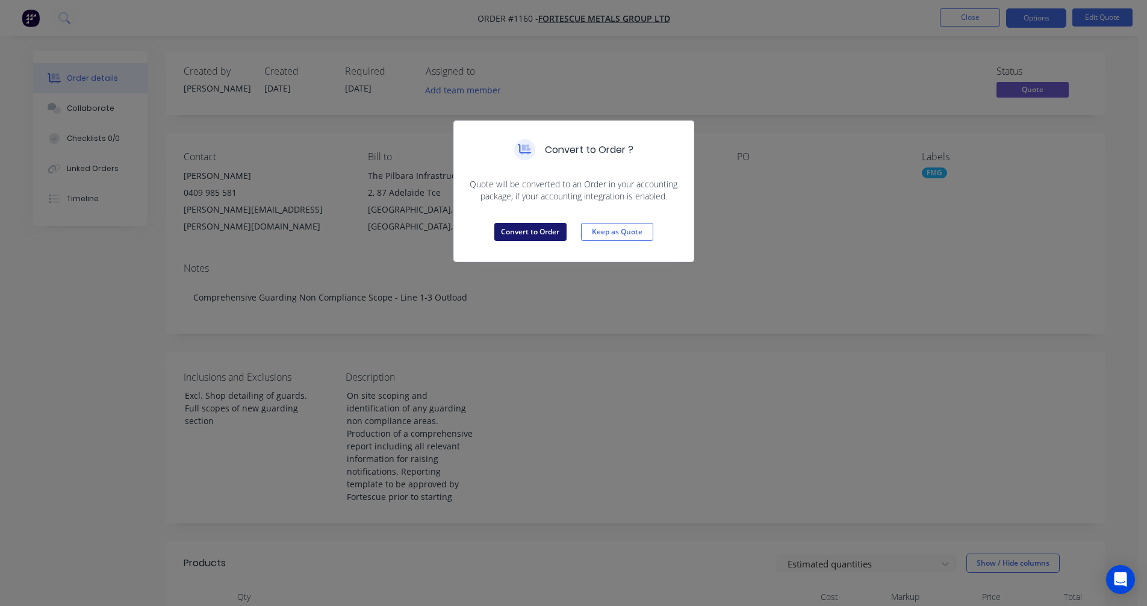
click at [542, 228] on button "Convert to Order" at bounding box center [530, 232] width 72 height 18
